Goal: Task Accomplishment & Management: Use online tool/utility

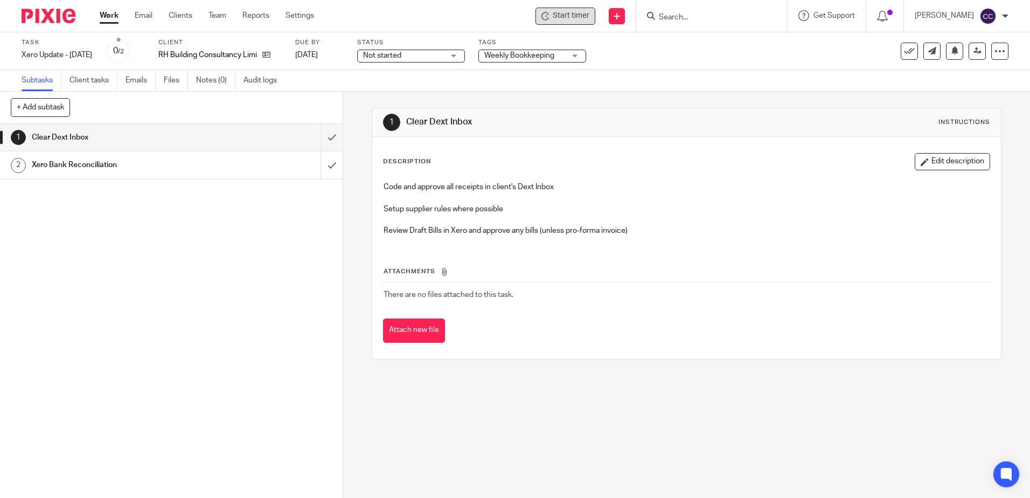
click at [589, 17] on span "Start timer" at bounding box center [571, 15] width 37 height 11
click at [574, 17] on span "Start timer" at bounding box center [571, 15] width 37 height 11
click at [584, 16] on span "Start timer" at bounding box center [571, 15] width 37 height 11
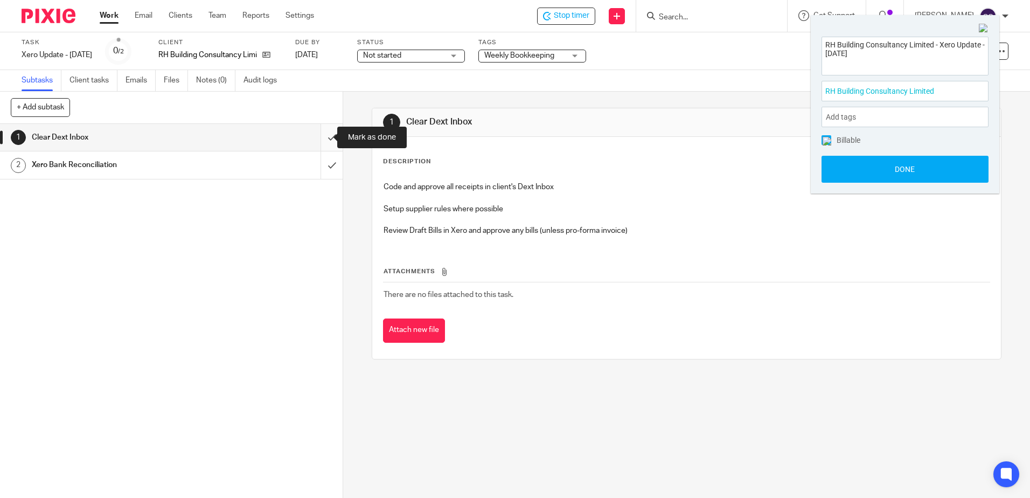
click at [319, 135] on input "submit" at bounding box center [171, 137] width 343 height 27
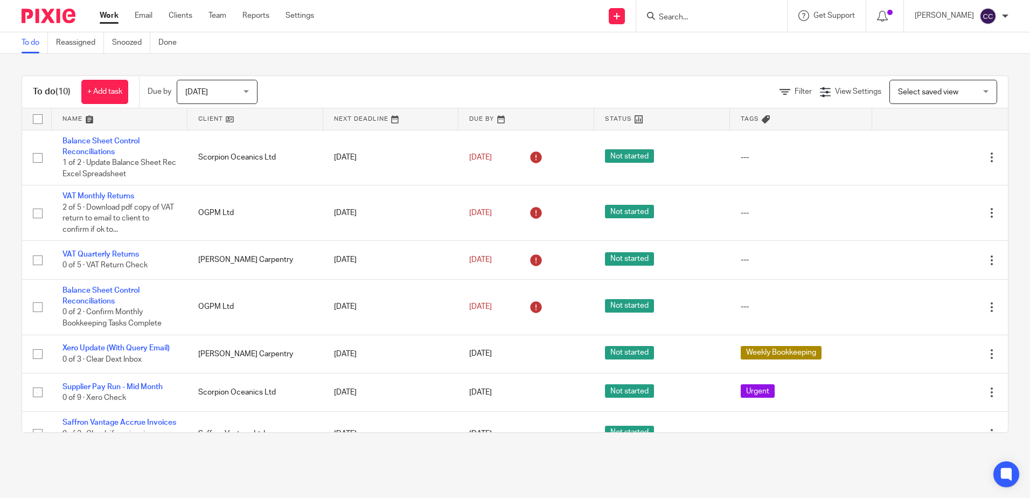
click at [214, 118] on link at bounding box center [255, 119] width 136 height 22
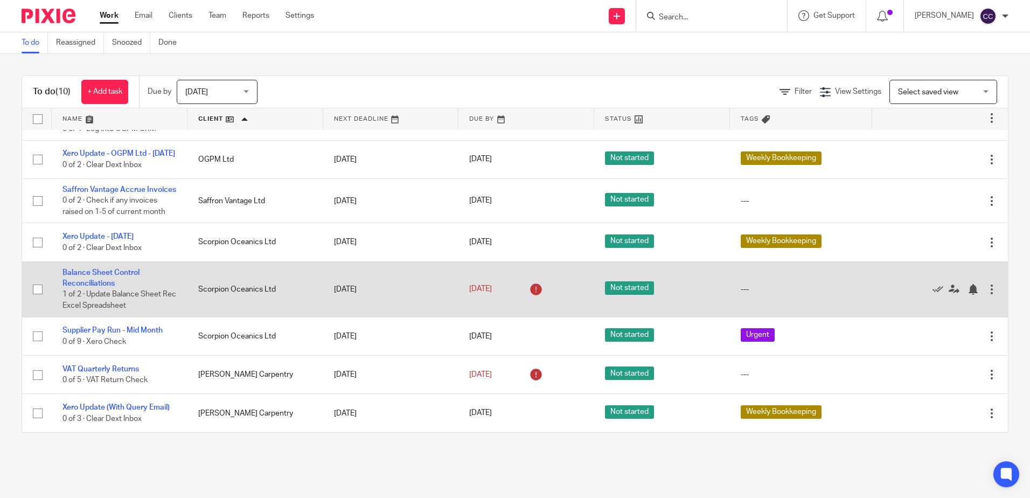
scroll to position [162, 0]
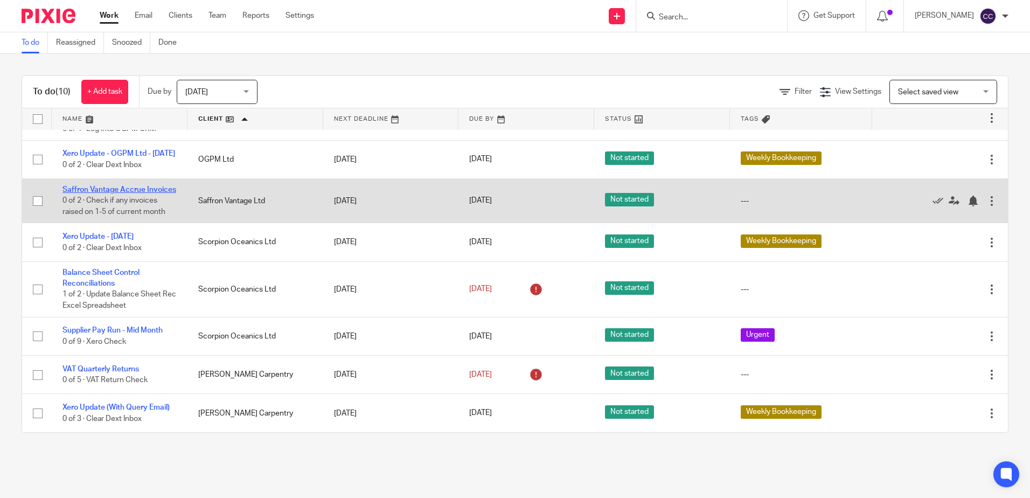
click at [107, 186] on link "Saffron Vantage Accrue Invoices" at bounding box center [119, 190] width 114 height 8
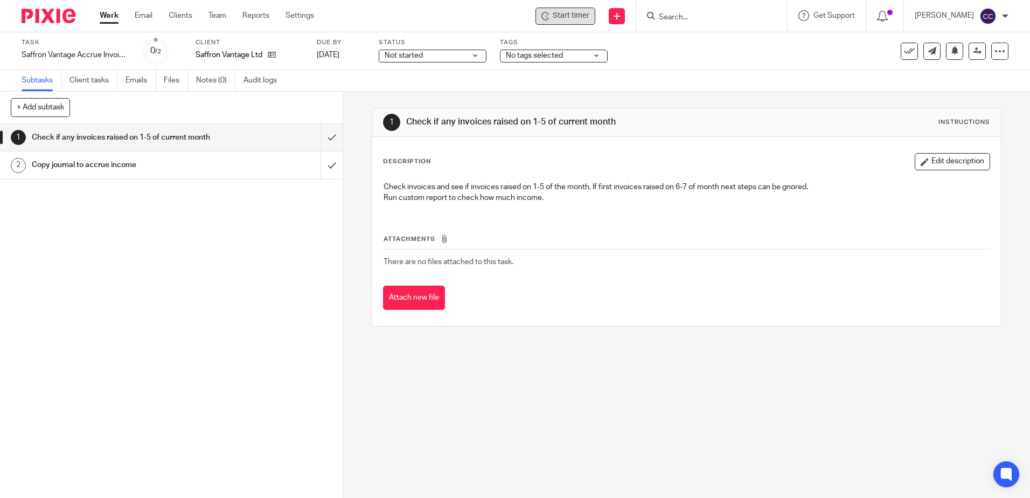
click at [576, 22] on div "Start timer" at bounding box center [565, 16] width 60 height 17
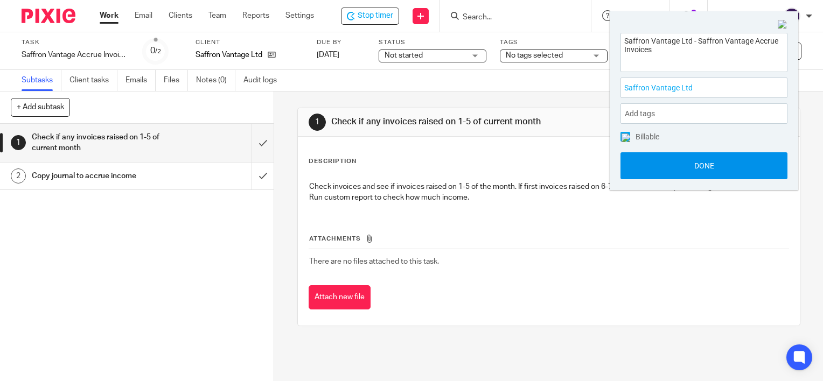
click at [652, 172] on button "Done" at bounding box center [704, 165] width 167 height 27
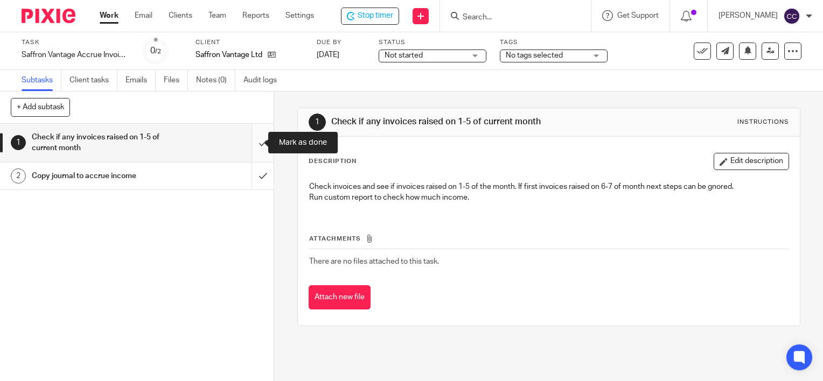
click at [250, 142] on input "submit" at bounding box center [137, 143] width 274 height 38
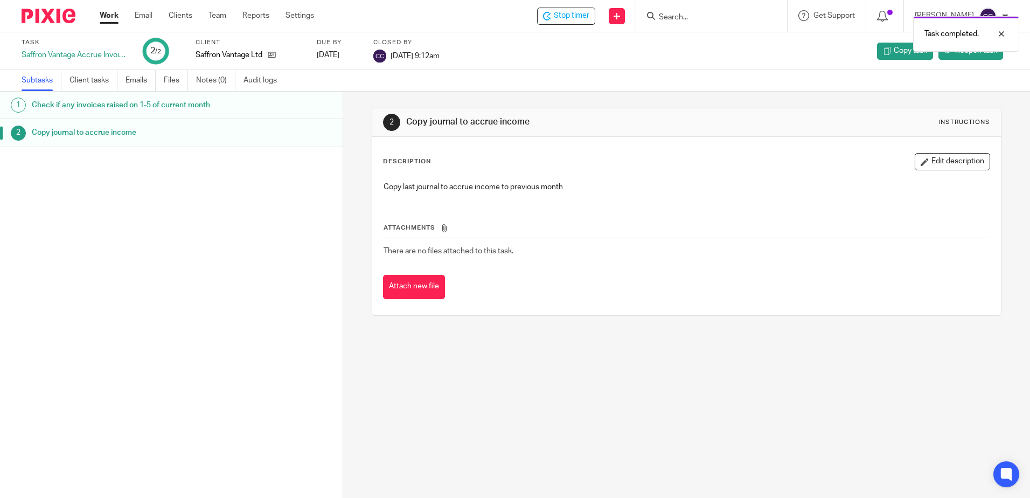
click at [111, 16] on link "Work" at bounding box center [109, 15] width 19 height 11
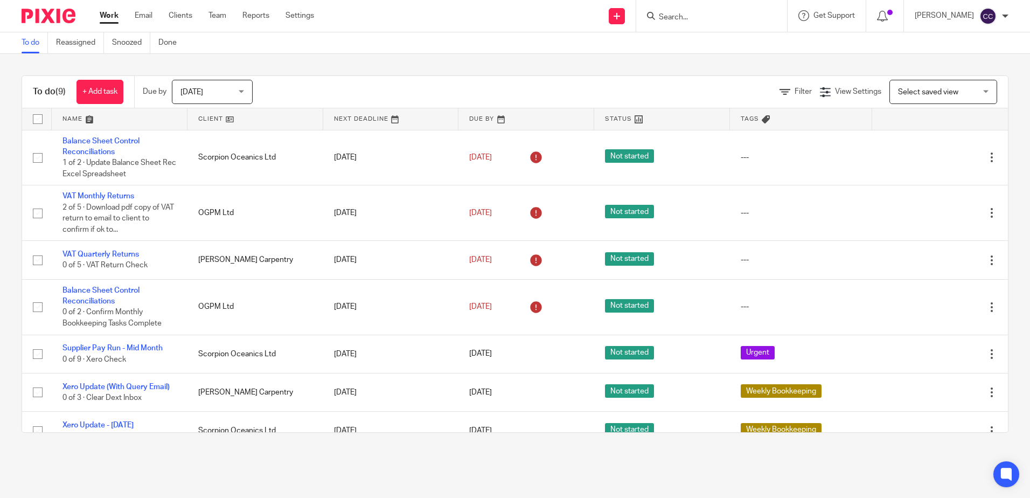
click at [207, 117] on link at bounding box center [255, 119] width 136 height 22
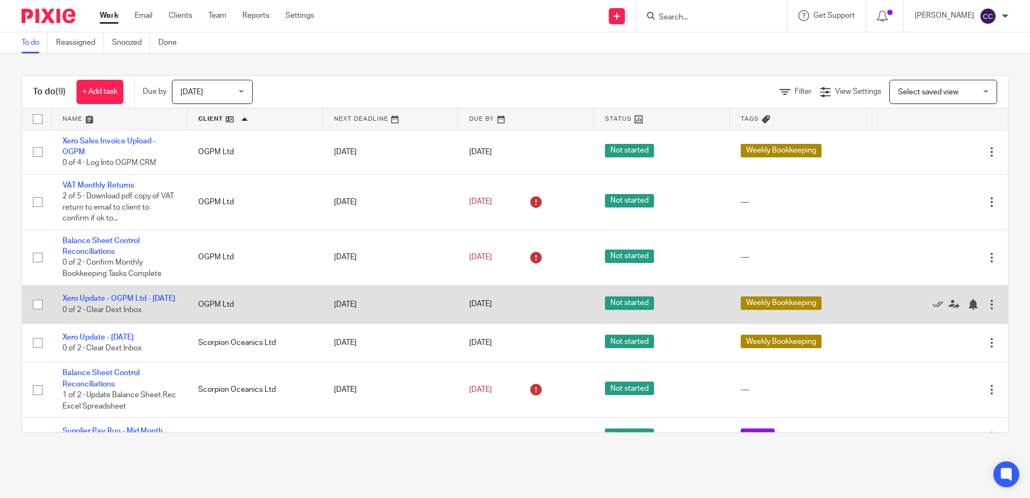
scroll to position [106, 0]
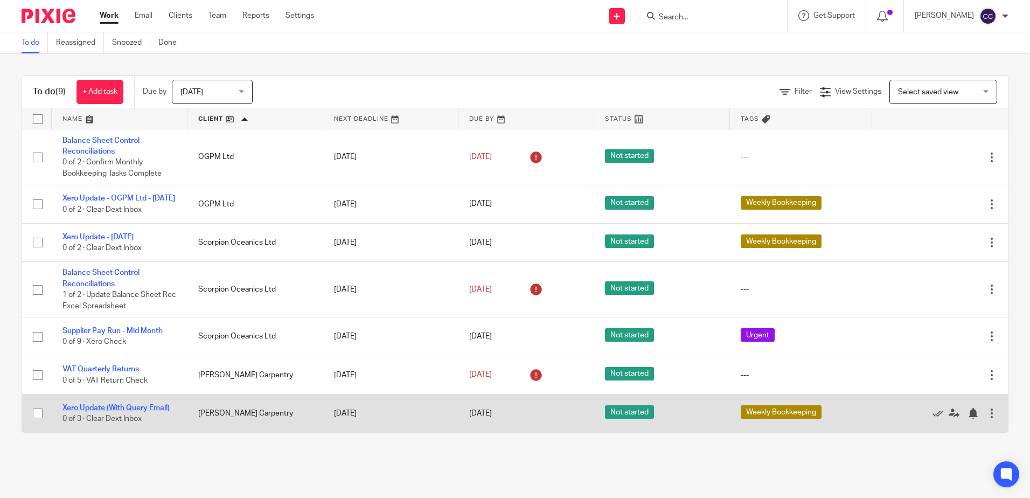
click at [100, 406] on link "Xero Update (With Query Email)" at bounding box center [115, 408] width 107 height 8
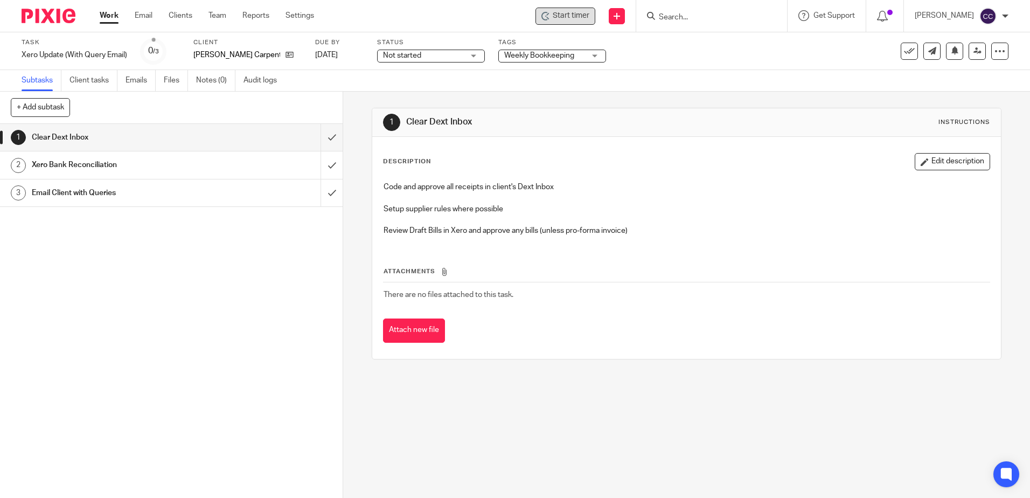
click at [576, 20] on span "Start timer" at bounding box center [571, 15] width 37 height 11
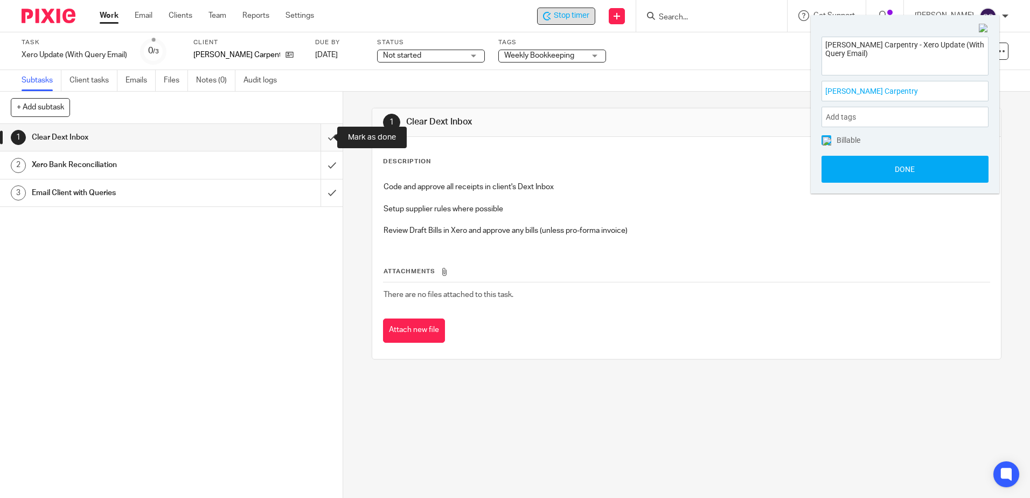
click at [324, 137] on input "submit" at bounding box center [171, 137] width 343 height 27
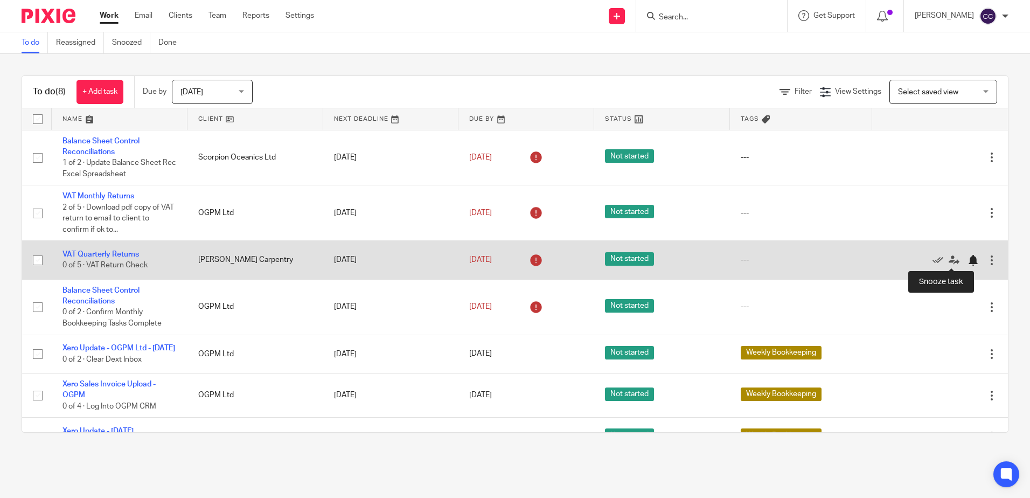
click at [968, 259] on div at bounding box center [973, 260] width 11 height 11
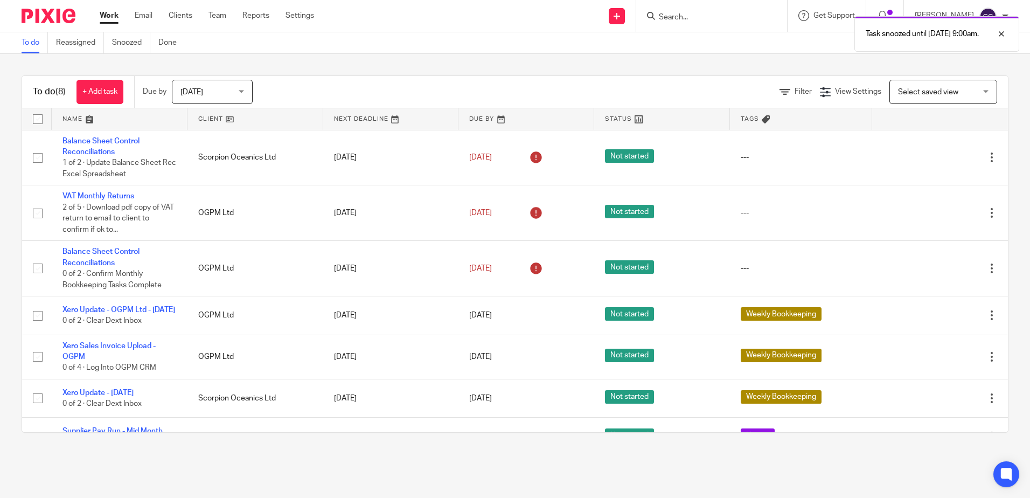
click at [205, 118] on link at bounding box center [255, 119] width 136 height 22
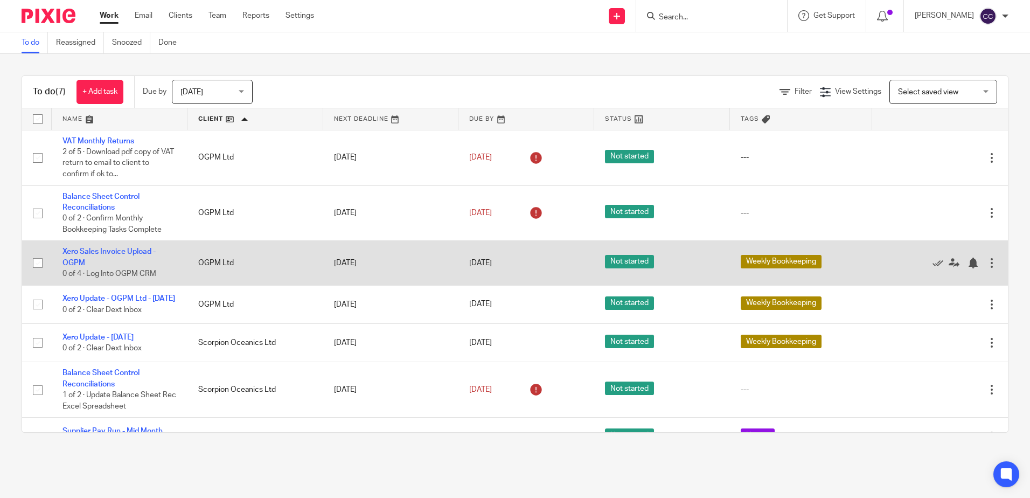
scroll to position [29, 0]
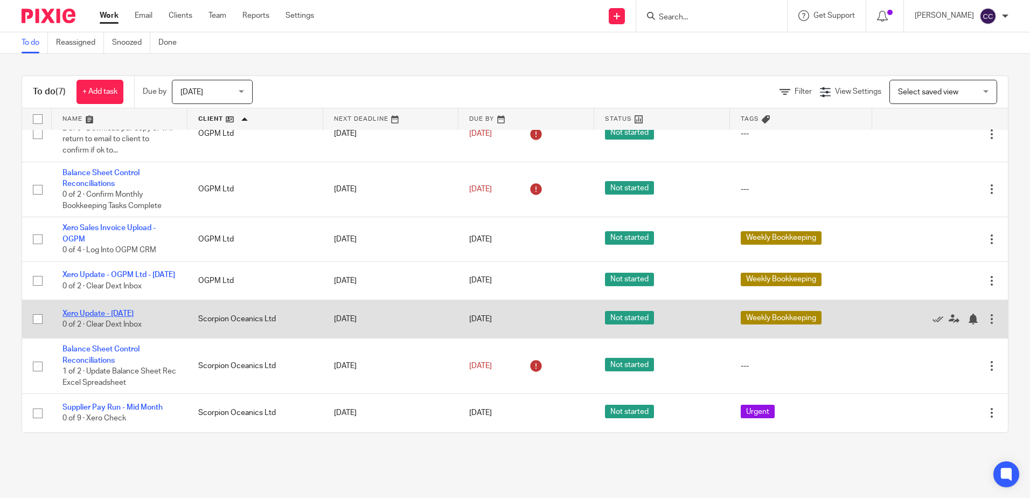
click at [117, 312] on link "Xero Update - [DATE]" at bounding box center [97, 314] width 71 height 8
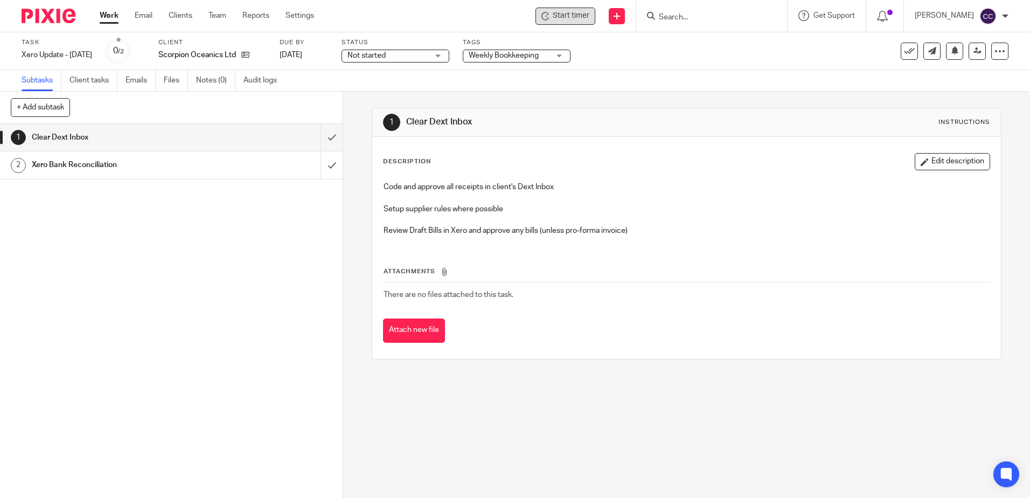
click at [585, 19] on span "Start timer" at bounding box center [571, 15] width 37 height 11
